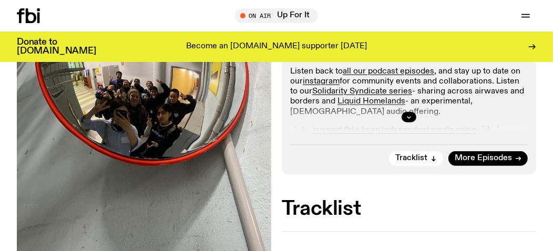
scroll to position [271, 0]
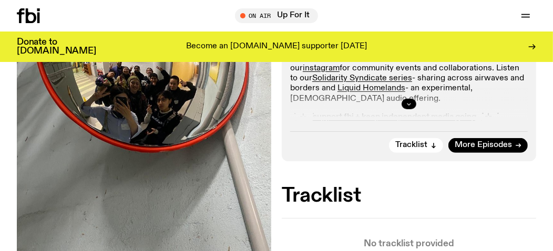
click at [410, 109] on button "button" at bounding box center [408, 104] width 15 height 11
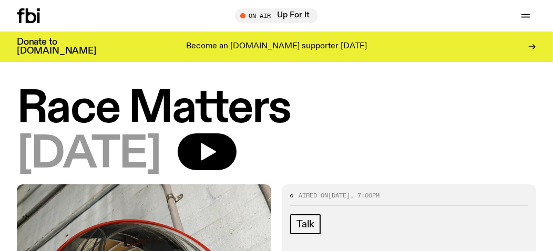
scroll to position [0, 0]
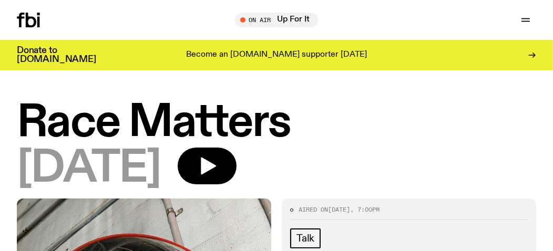
click at [40, 22] on icon at bounding box center [28, 20] width 23 height 15
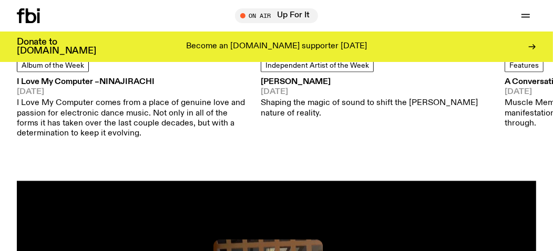
scroll to position [1327, 0]
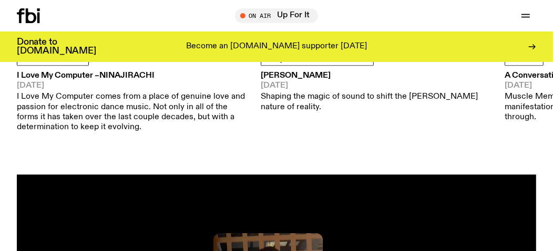
click at [314, 80] on h3 "[PERSON_NAME]" at bounding box center [377, 76] width 232 height 8
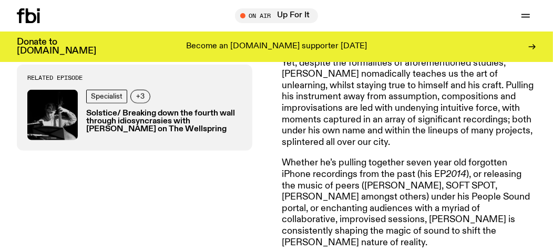
scroll to position [695, 0]
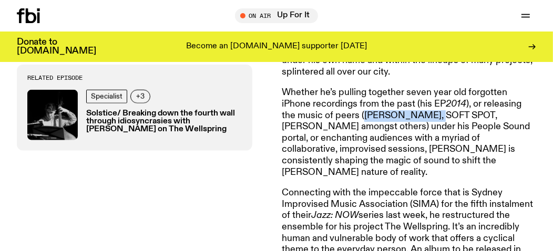
drag, startPoint x: 429, startPoint y: 146, endPoint x: 368, endPoint y: 146, distance: 60.4
click at [368, 146] on p "Whether he’s pulling together seven year old forgotten iPhone recordings from t…" at bounding box center [409, 132] width 254 height 91
copy p "[PERSON_NAME]"
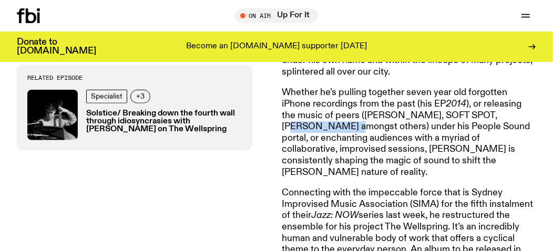
drag, startPoint x: 327, startPoint y: 158, endPoint x: 489, endPoint y: 147, distance: 162.2
click at [489, 147] on p "Whether he’s pulling together seven year old forgotten iPhone recordings from t…" at bounding box center [409, 132] width 254 height 91
copy p "[PERSON_NAME]"
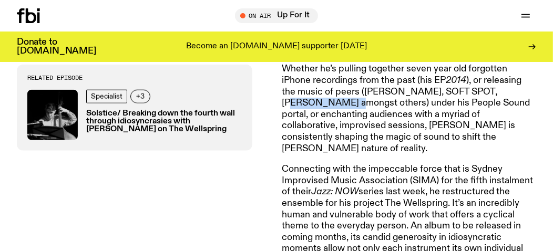
scroll to position [834, 0]
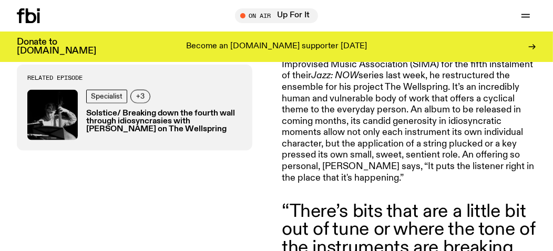
click at [40, 19] on icon at bounding box center [28, 15] width 23 height 15
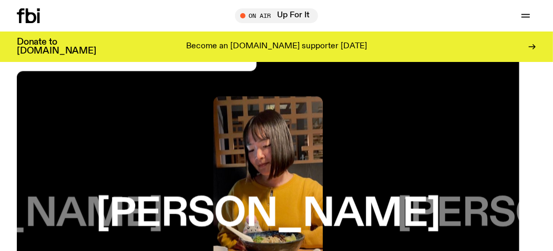
scroll to position [904, 0]
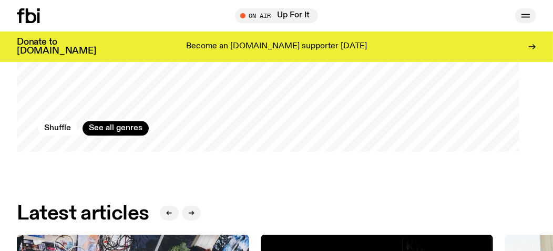
click at [519, 11] on icon "button" at bounding box center [525, 15] width 13 height 13
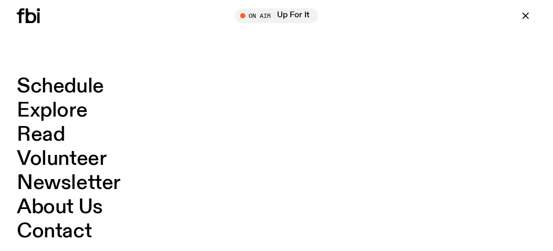
click at [81, 89] on link "Schedule" at bounding box center [60, 87] width 87 height 20
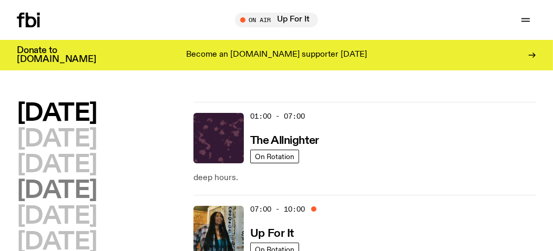
click at [48, 203] on h2 "[DATE]" at bounding box center [57, 191] width 80 height 24
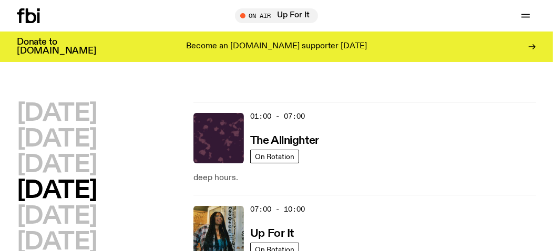
scroll to position [44, 0]
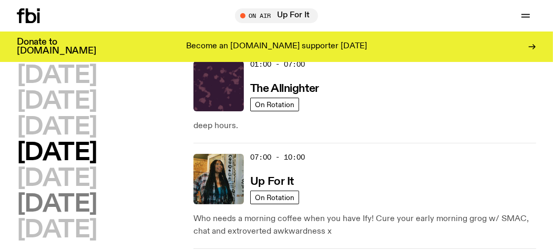
click at [97, 208] on h2 "[DATE]" at bounding box center [57, 205] width 80 height 24
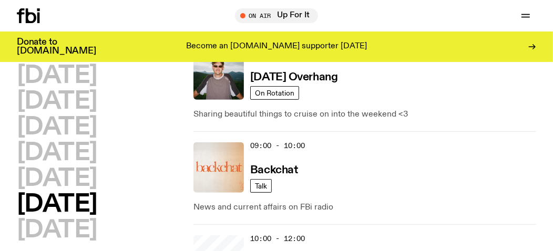
scroll to position [254, 0]
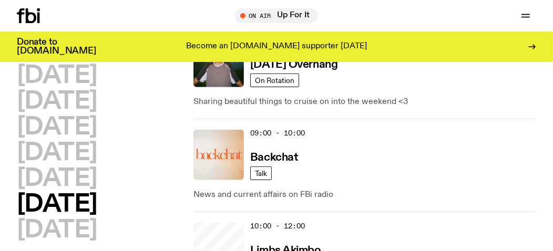
click at [35, 16] on icon at bounding box center [28, 15] width 23 height 15
